Goal: Transaction & Acquisition: Book appointment/travel/reservation

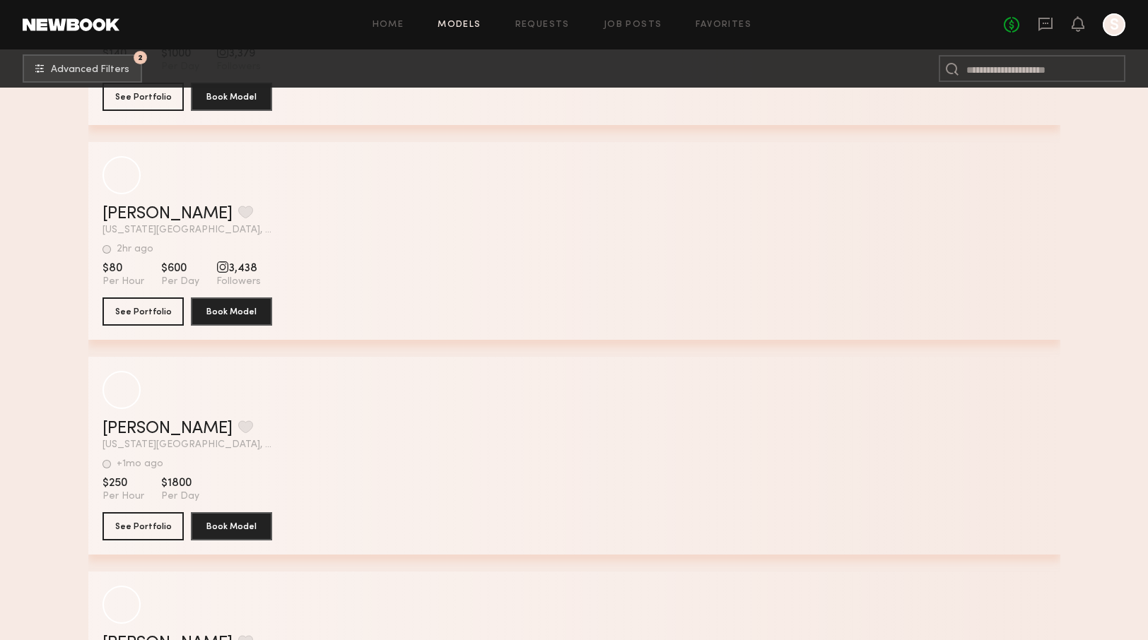
scroll to position [12644, 0]
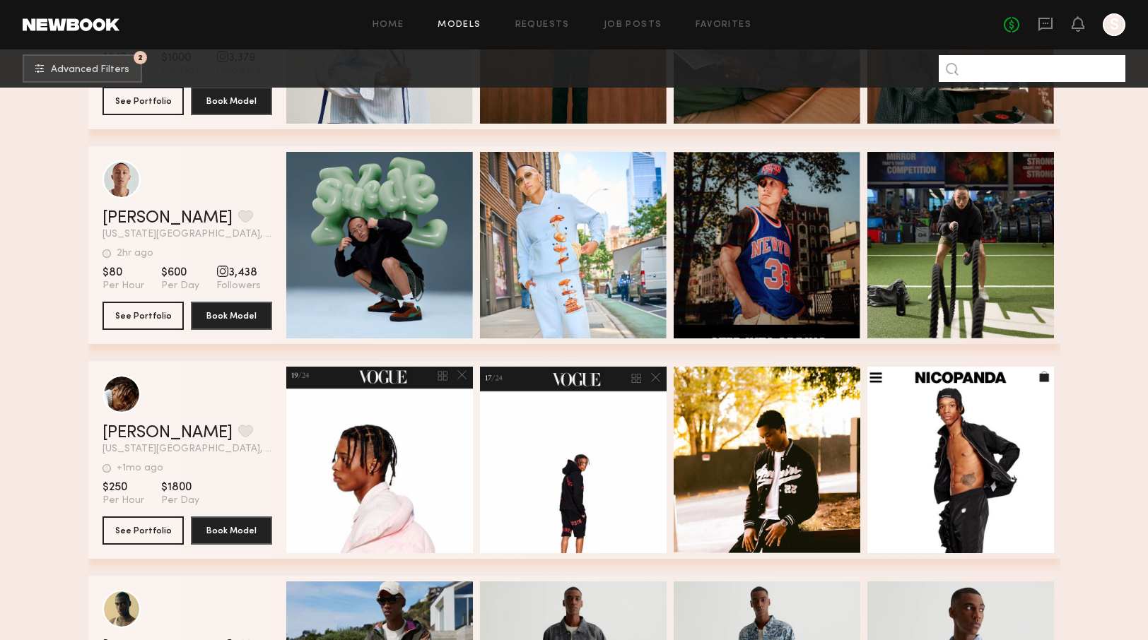
click at [1011, 72] on input at bounding box center [1031, 68] width 187 height 27
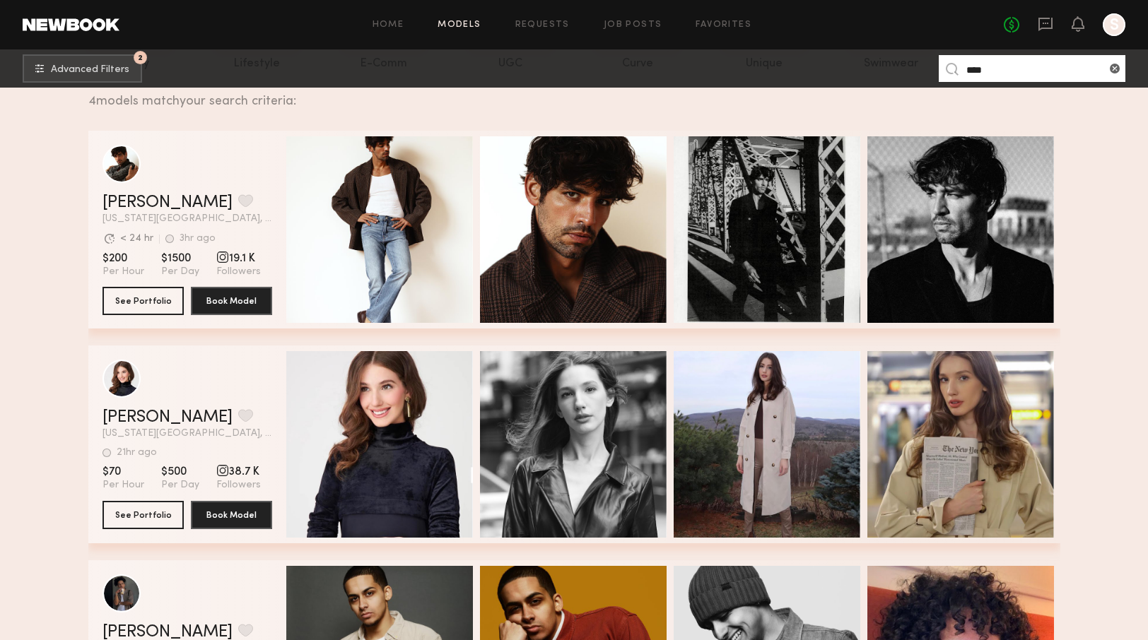
scroll to position [195, 0]
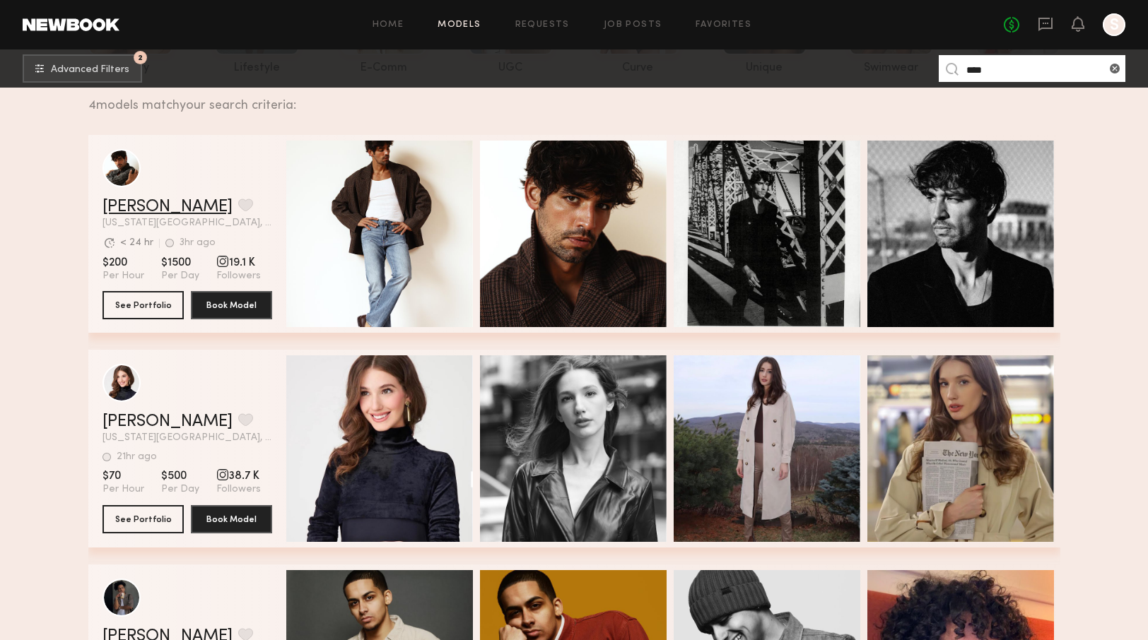
type input "****"
click at [140, 206] on link "Luis O." at bounding box center [167, 207] width 130 height 17
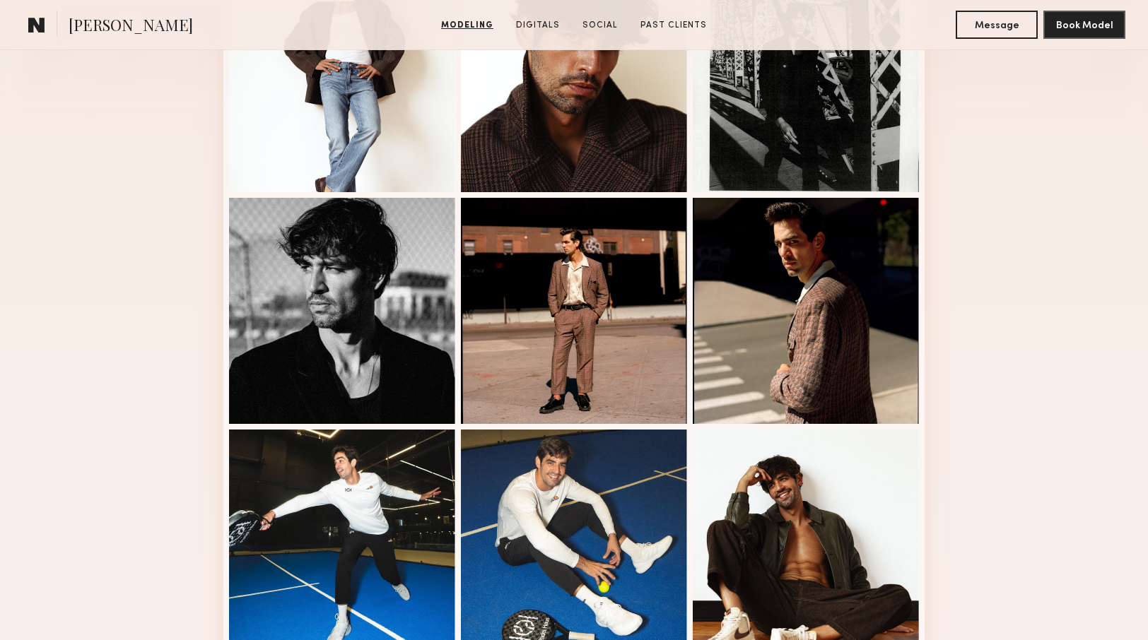
scroll to position [473, 0]
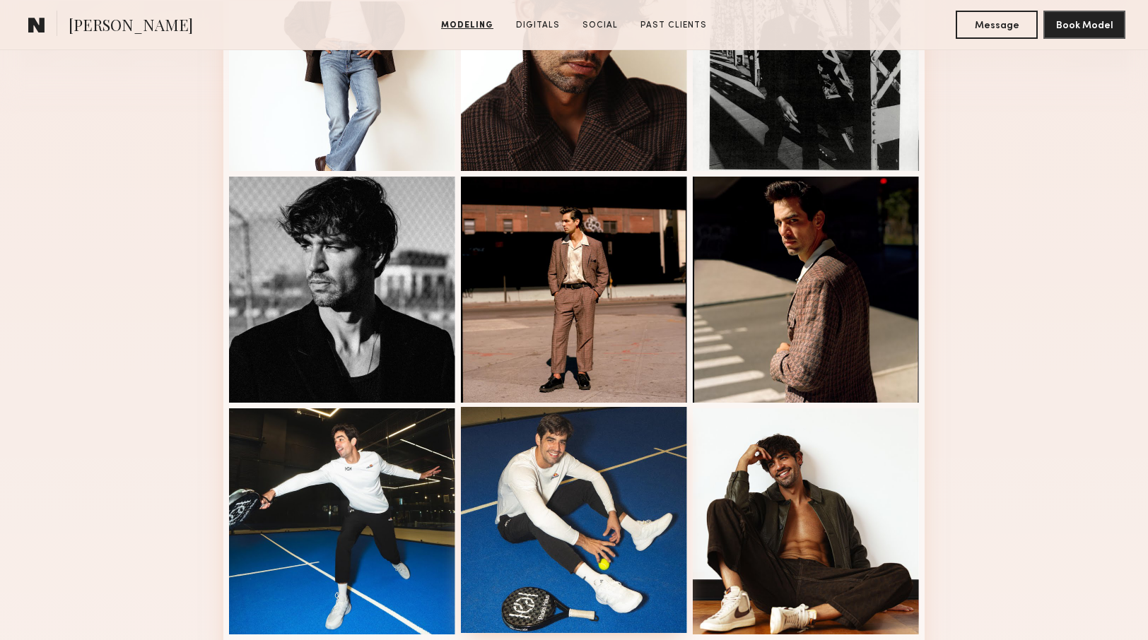
click at [478, 487] on div at bounding box center [574, 520] width 226 height 226
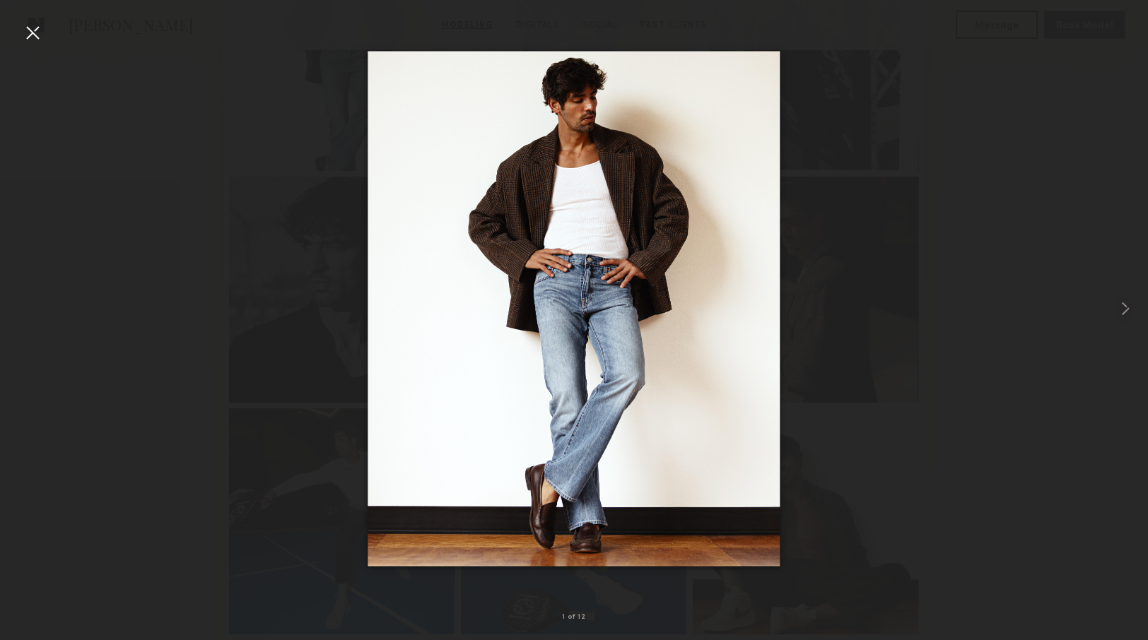
click at [165, 313] on div at bounding box center [574, 309] width 1148 height 572
click at [37, 31] on div at bounding box center [32, 32] width 23 height 23
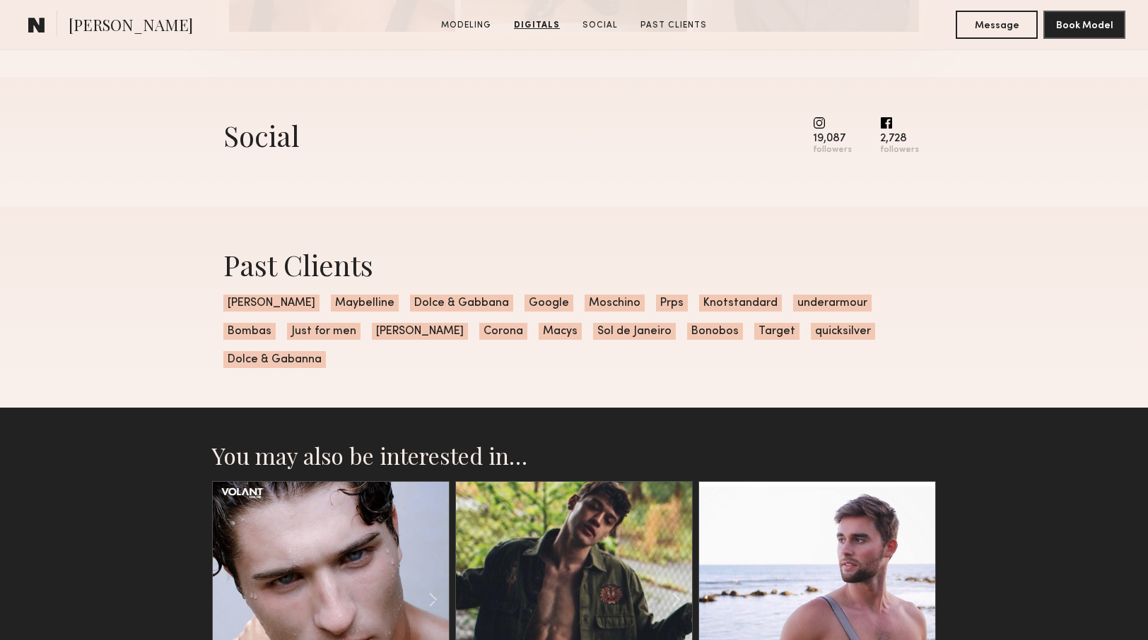
scroll to position [2124, 0]
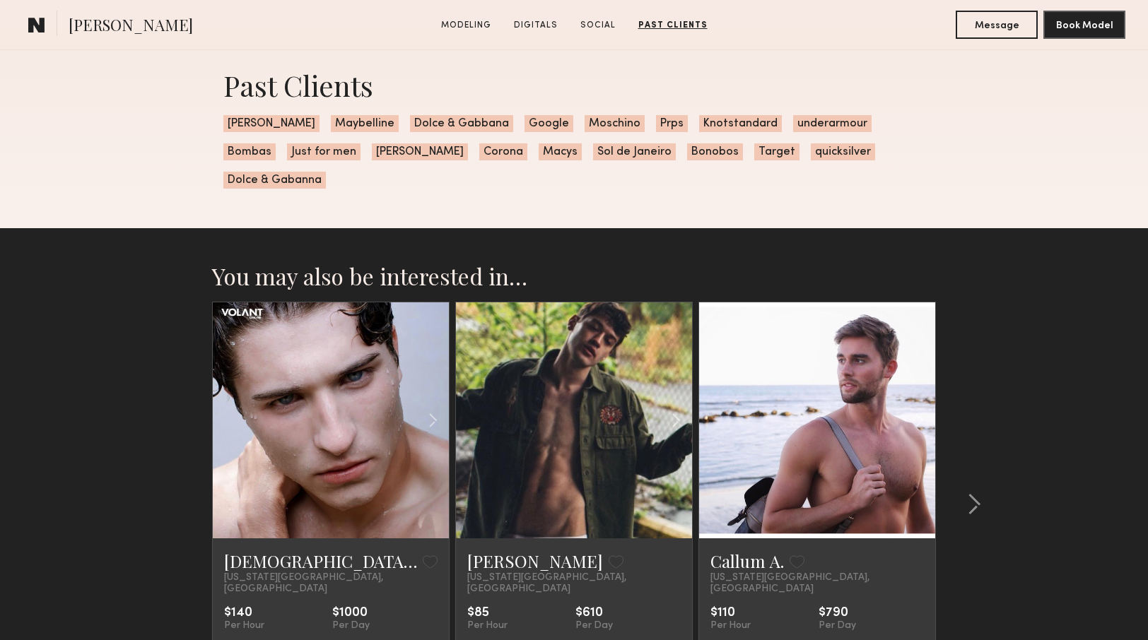
click at [540, 471] on link at bounding box center [574, 420] width 81 height 236
